Goal: Task Accomplishment & Management: Manage account settings

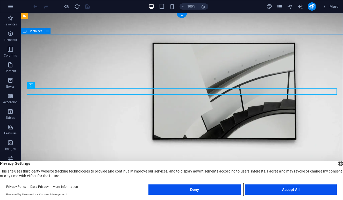
click at [284, 186] on button "Accept All" at bounding box center [291, 189] width 92 height 10
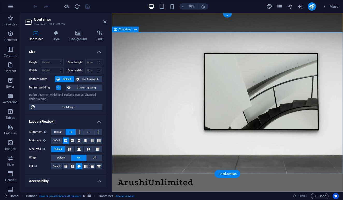
click at [75, 37] on h4 "Background" at bounding box center [79, 36] width 27 height 11
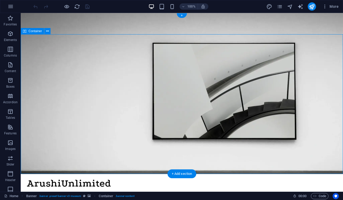
click at [25, 32] on icon at bounding box center [25, 31] width 4 height 6
click at [37, 31] on span "Container" at bounding box center [35, 31] width 13 height 3
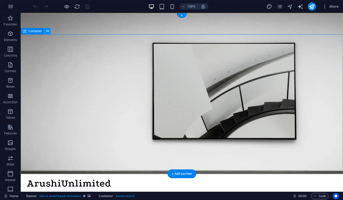
click at [51, 31] on button at bounding box center [47, 31] width 6 height 6
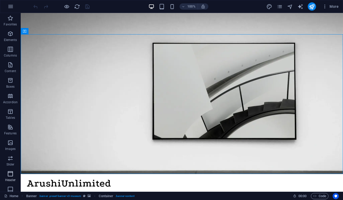
click at [8, 175] on icon "button" at bounding box center [10, 174] width 6 height 6
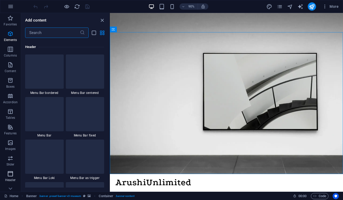
scroll to position [3122, 0]
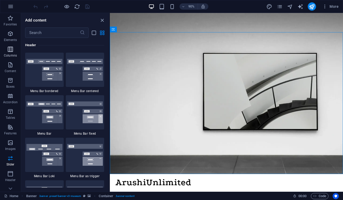
click at [12, 54] on p "Columns" at bounding box center [10, 55] width 13 height 4
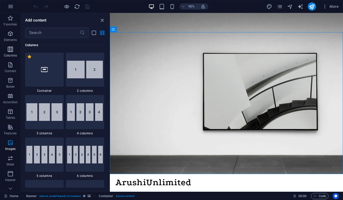
scroll to position [257, 0]
click at [10, 190] on icon at bounding box center [10, 188] width 7 height 7
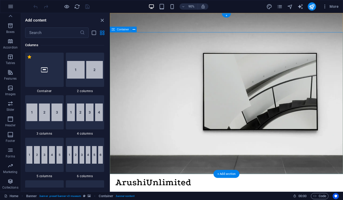
click at [103, 19] on icon "close panel" at bounding box center [102, 20] width 6 height 6
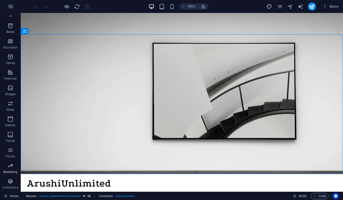
click at [14, 173] on p "Marketing" at bounding box center [10, 172] width 14 height 4
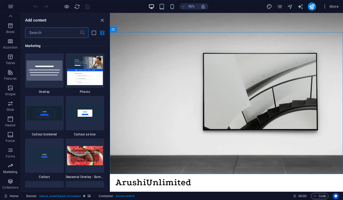
scroll to position [4223, 0]
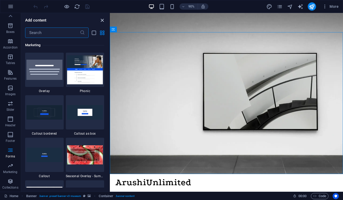
click at [101, 22] on icon "close panel" at bounding box center [102, 20] width 6 height 6
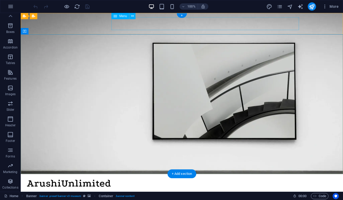
click at [200, 188] on nav "About Us Exhibitions Events Contact" at bounding box center [182, 194] width 310 height 13
